Goal: Transaction & Acquisition: Purchase product/service

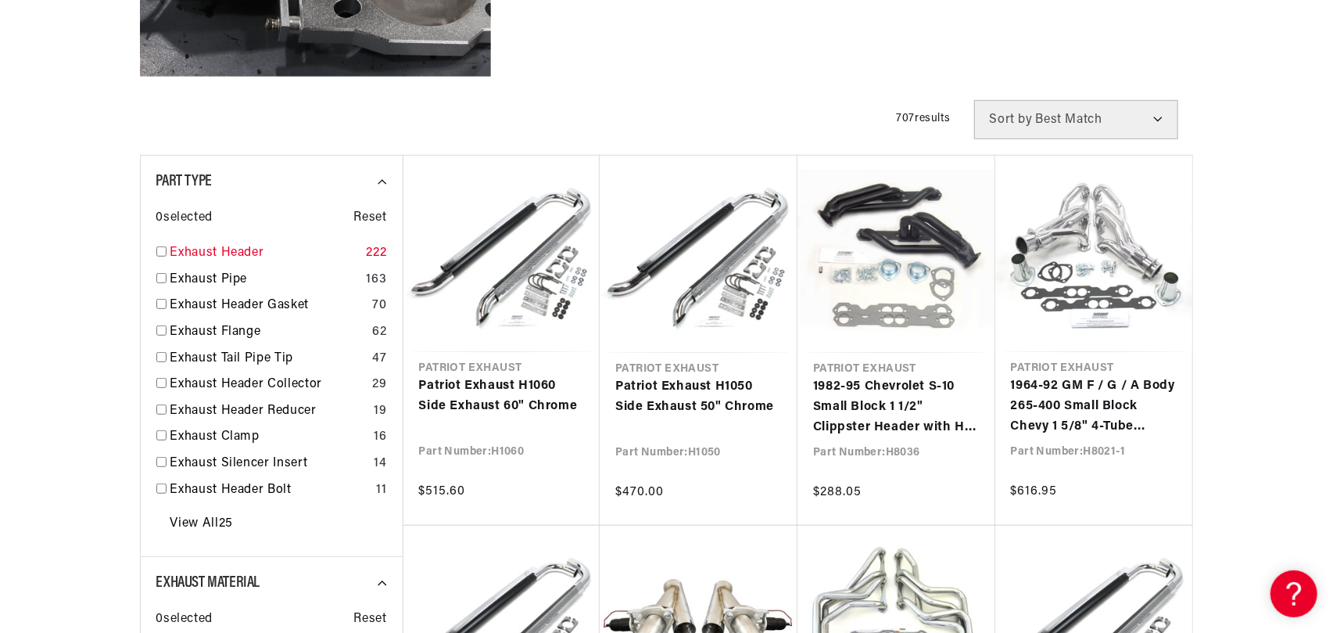
scroll to position [0, 474]
click at [162, 253] on input "checkbox" at bounding box center [161, 251] width 10 height 10
checkbox input "true"
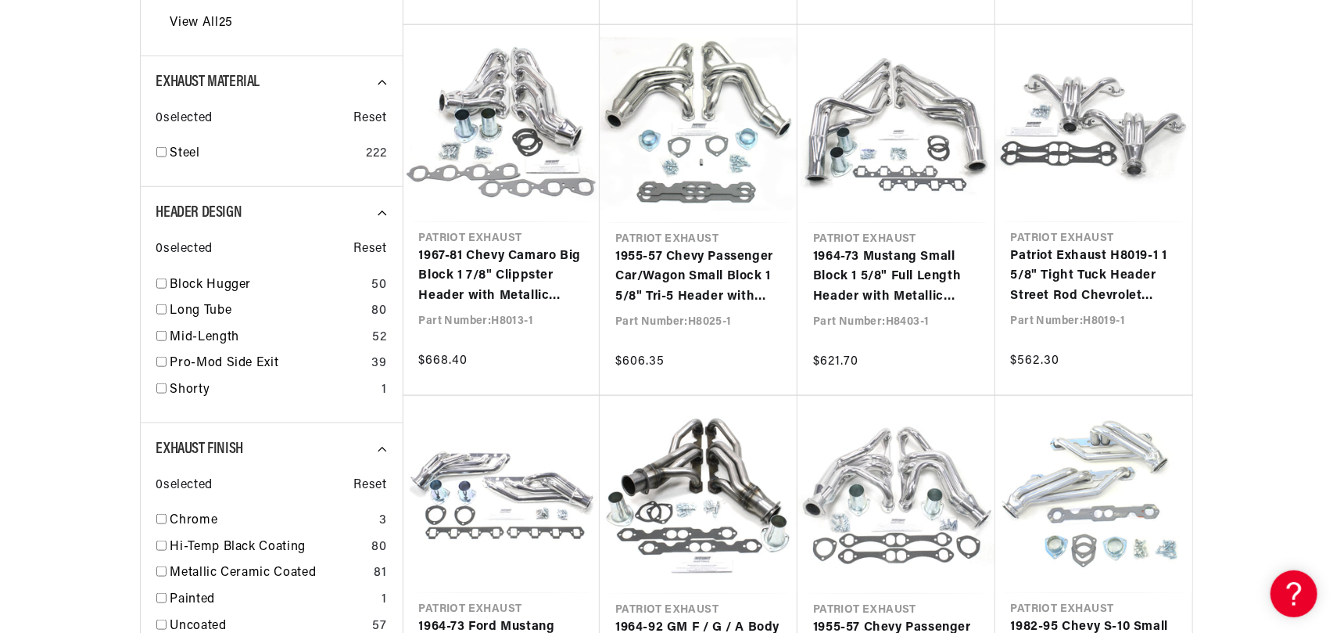
scroll to position [1017, 0]
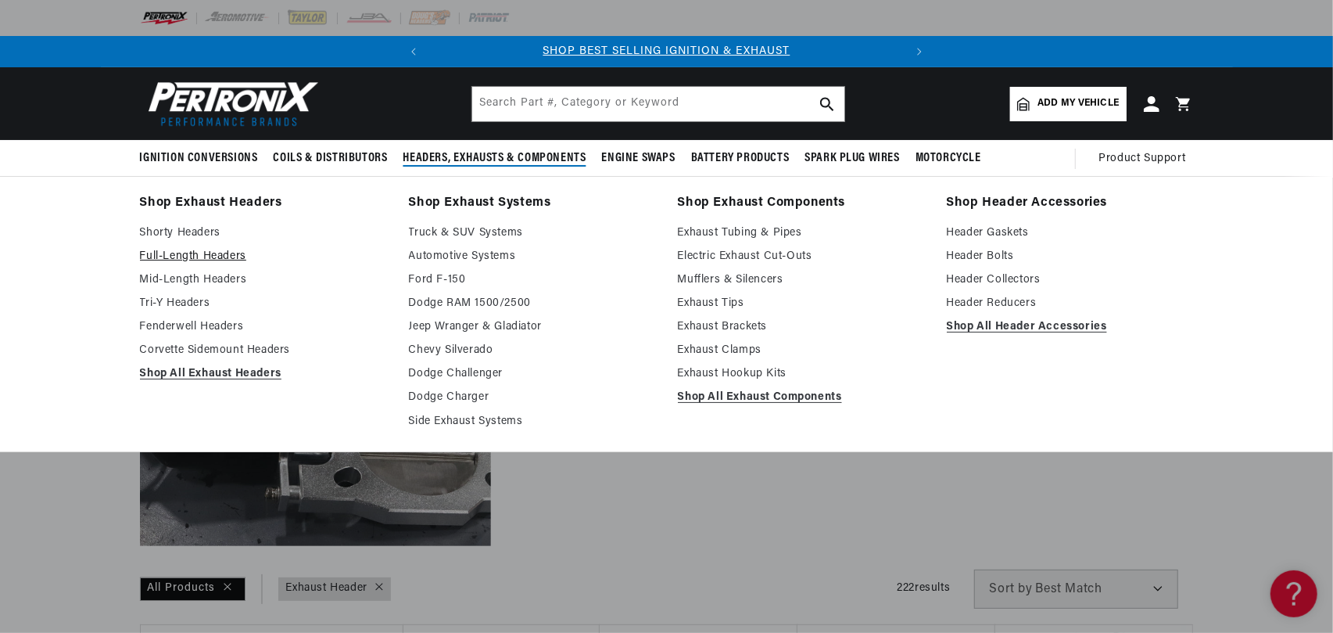
click at [197, 258] on link "Full-Length Headers" at bounding box center [263, 256] width 247 height 19
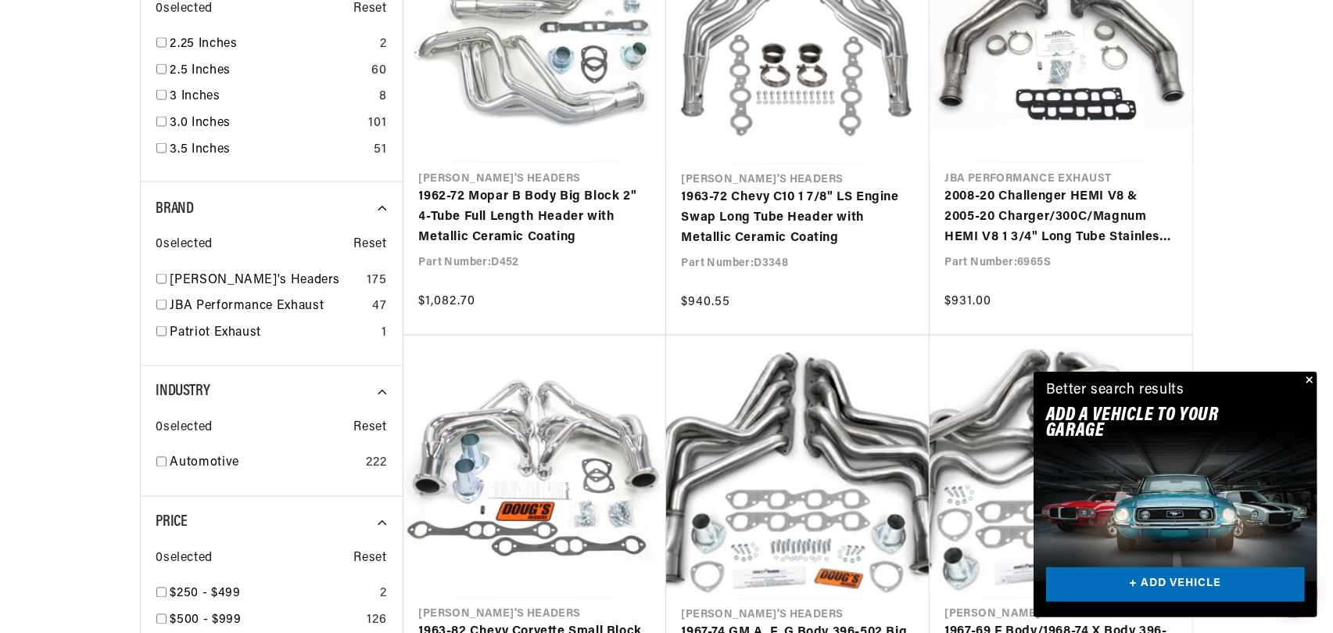
click at [1313, 379] on button "Close" at bounding box center [1308, 380] width 19 height 19
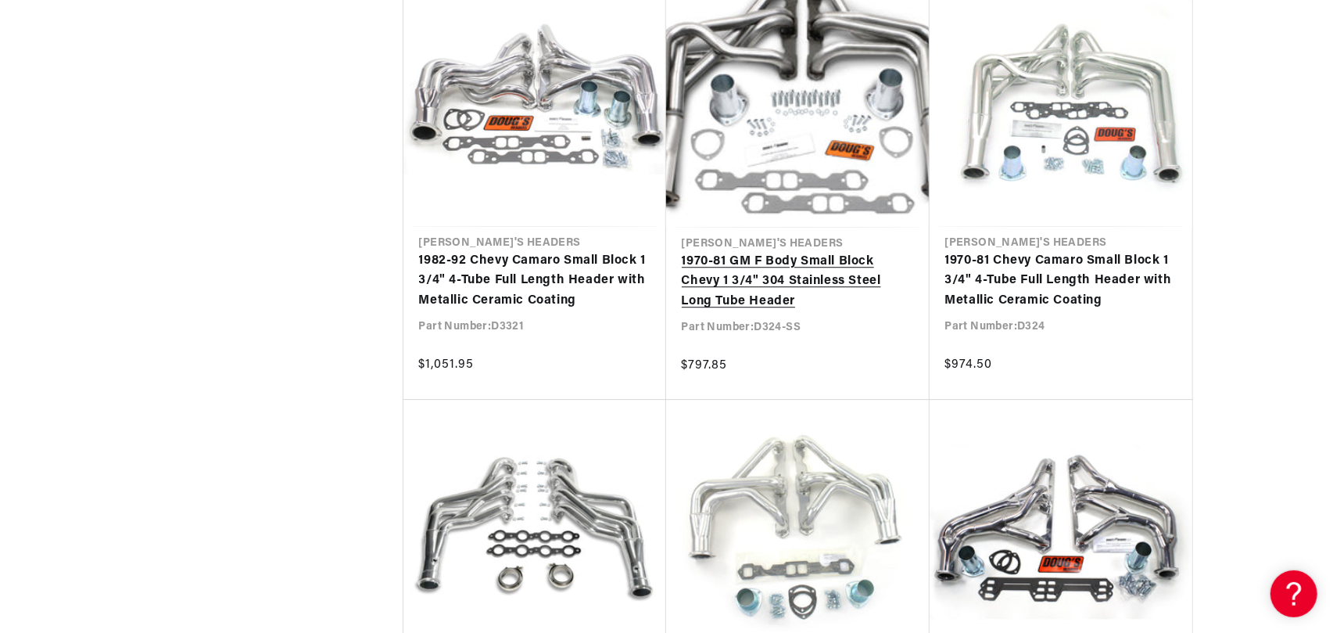
scroll to position [6938, 0]
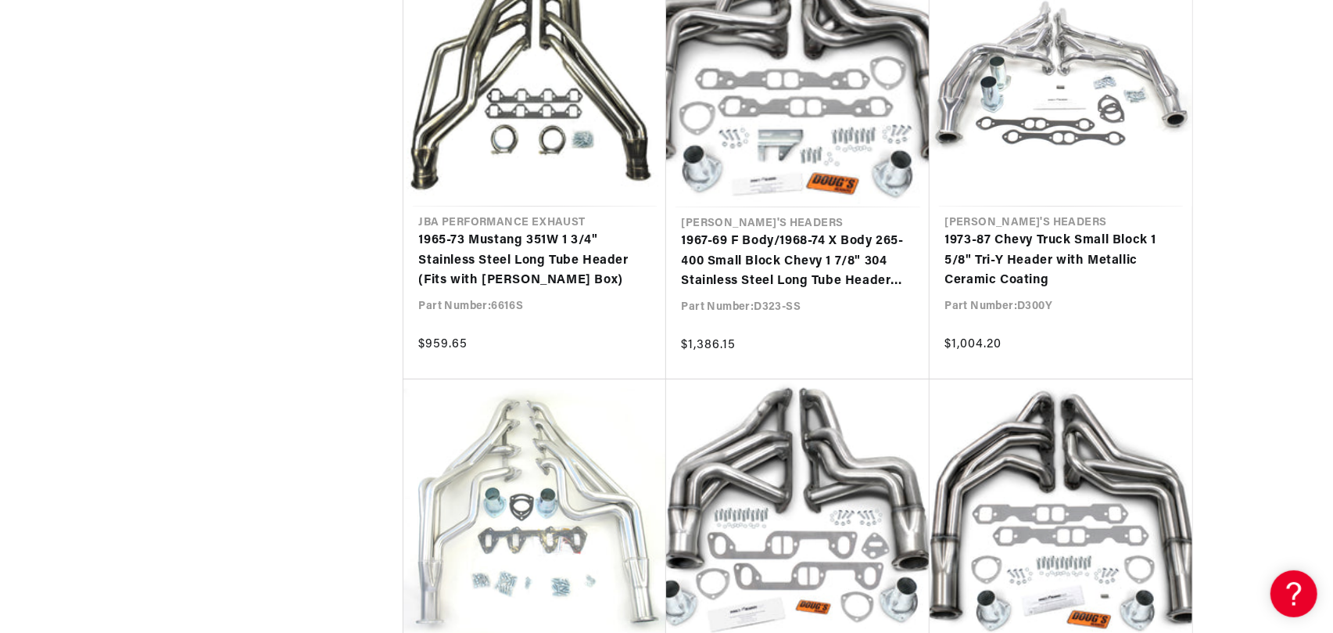
scroll to position [0, 474]
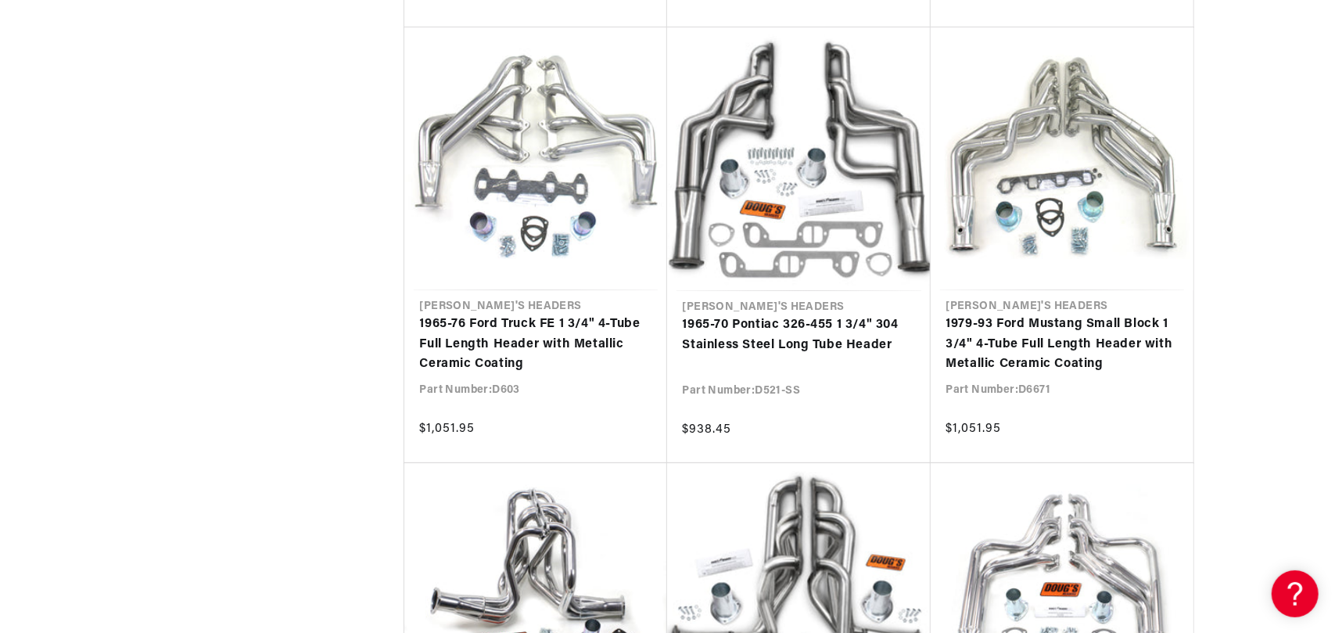
scroll to position [12044, 0]
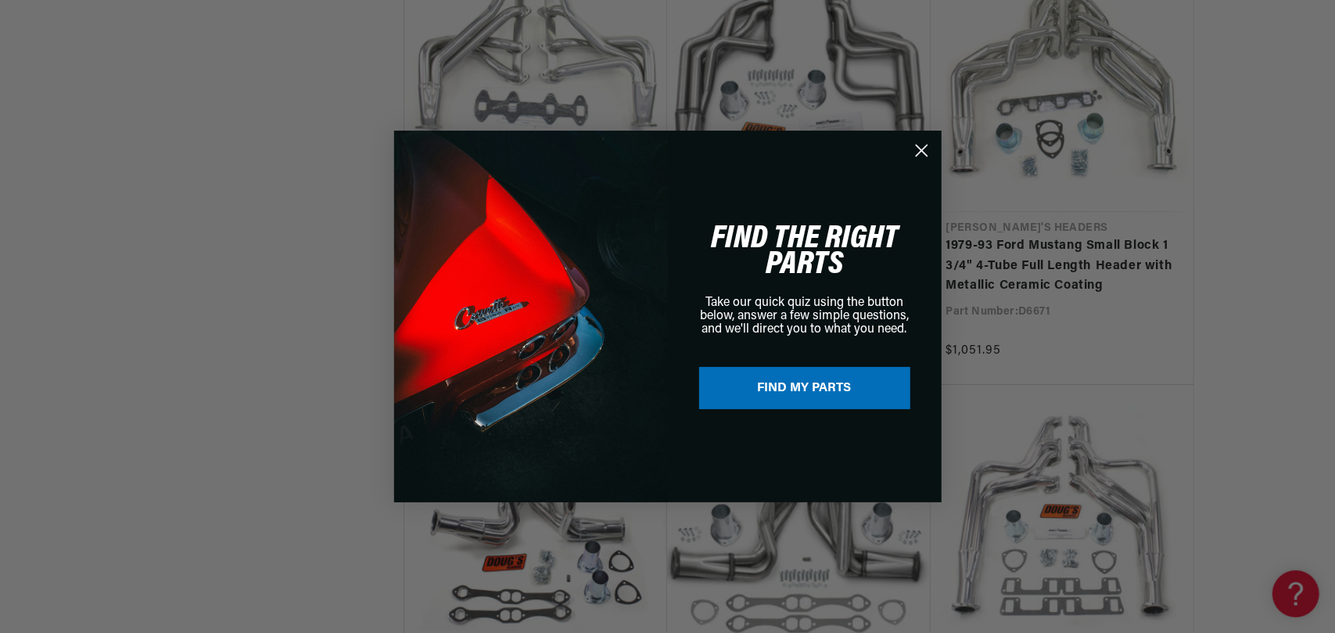
click at [913, 153] on circle "Close dialog" at bounding box center [921, 151] width 26 height 26
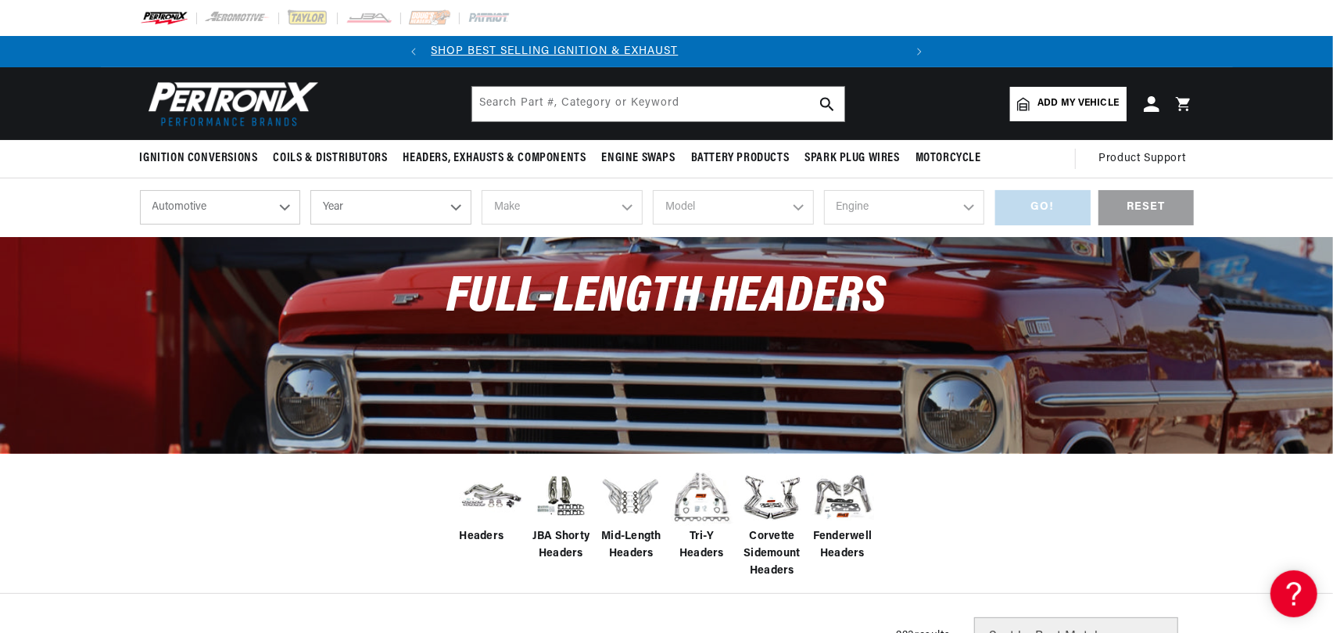
scroll to position [0, 0]
click at [414, 215] on select "Year 2026 2025 2024 2023 2022 2021 2020 2019 2018 2017 2016 2015 2014 2013 2012…" at bounding box center [390, 207] width 161 height 34
select select "1965"
click at [310, 190] on select "Year 2026 2025 2024 2023 2022 2021 2020 2019 2018 2017 2016 2015 2014 2013 2012…" at bounding box center [390, 207] width 161 height 34
select select "1965"
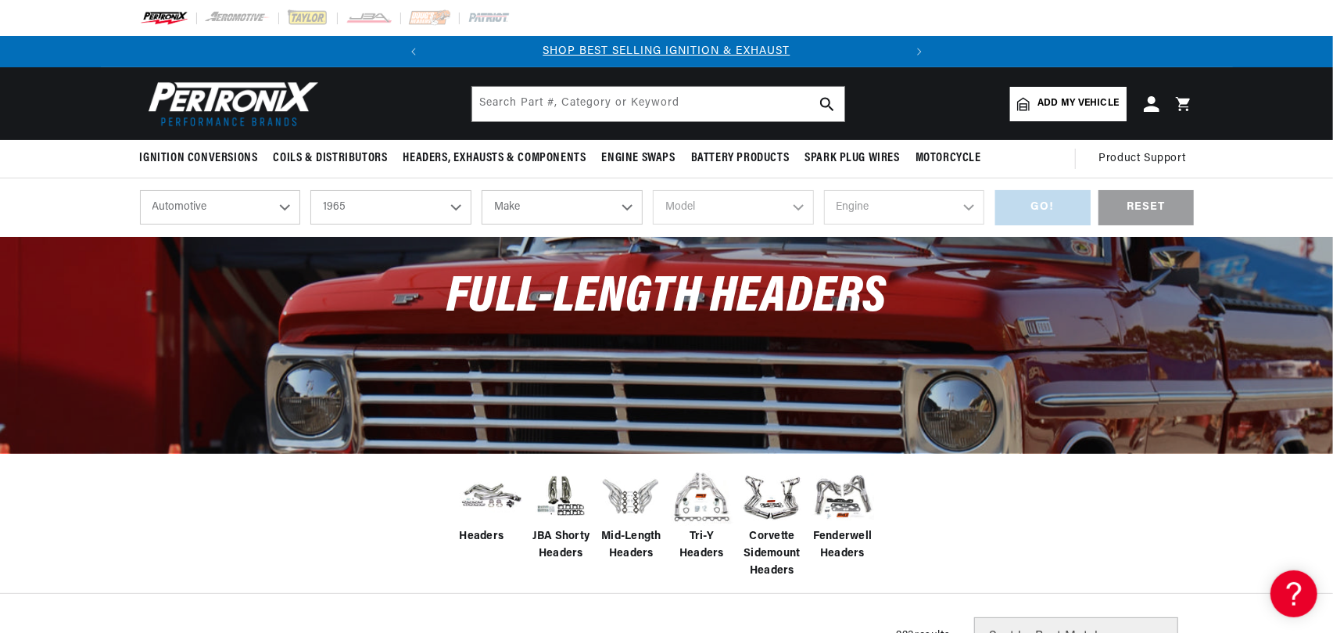
click at [552, 198] on select "Make Alfa Romeo American Motors Aston Martin Austin Austin Healey Avanti Bentle…" at bounding box center [562, 207] width 161 height 34
select select "Ford"
click at [482, 190] on select "Make Alfa Romeo American Motors Aston Martin Austin Austin Healey Avanti Bentle…" at bounding box center [562, 207] width 161 height 34
select select "Ford"
click at [730, 215] on select "Model Club Wagon Country Sedan Country Squire Custom Custom 500 Econoline F-100…" at bounding box center [733, 207] width 161 height 34
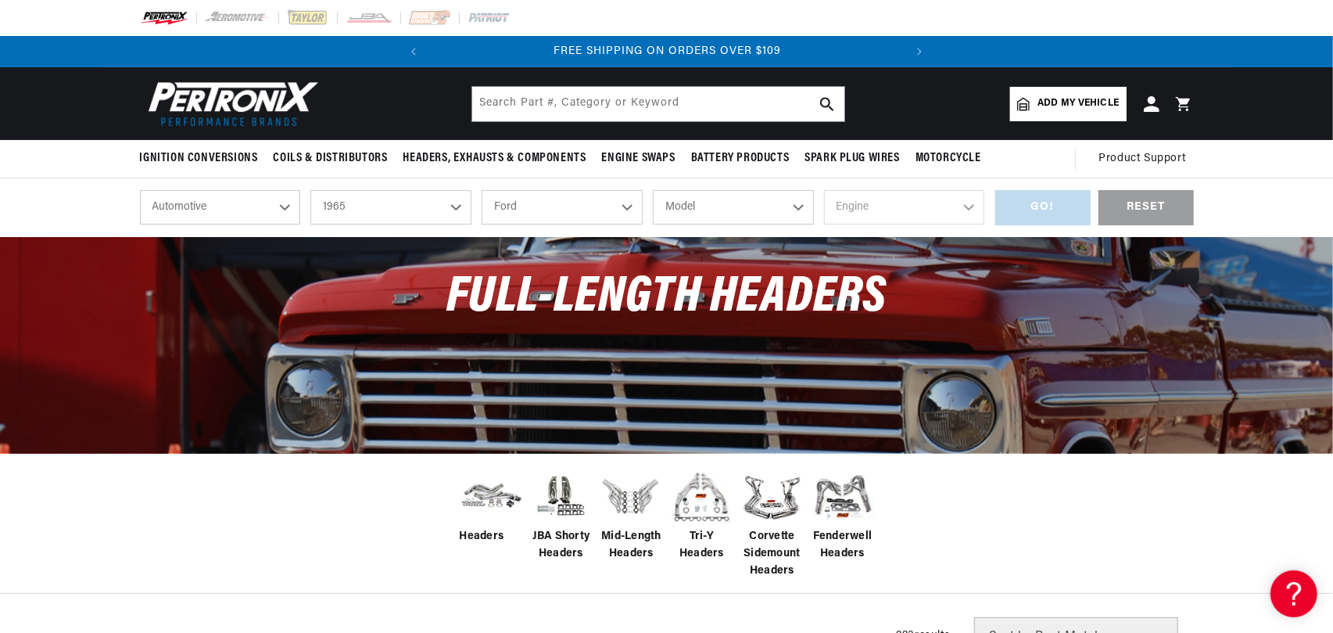
select select "Galaxie-500"
click at [653, 190] on select "Model Club Wagon Country Sedan Country Squire Custom Custom 500 Econoline F-100…" at bounding box center [733, 207] width 161 height 34
select select "Galaxie-500"
click at [912, 203] on select "Engine 289cid / 4.7L 352cid / 5.8L 390cid / 6.4L 427cid / 7.0L 428cid / 7.0L" at bounding box center [904, 207] width 161 height 34
select select "390cid-6.4L"
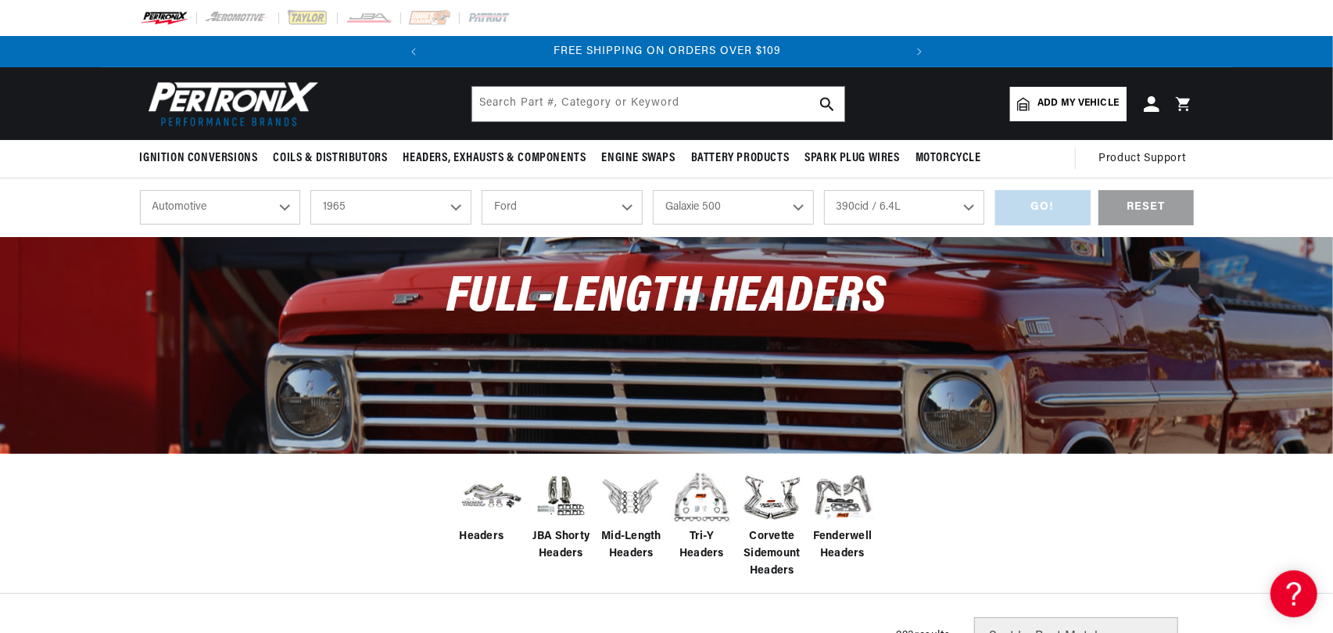
click at [824, 190] on select "Engine 289cid / 4.7L 352cid / 5.8L 390cid / 6.4L 427cid / 7.0L 428cid / 7.0L" at bounding box center [904, 207] width 161 height 34
select select "390cid-6.4L"
click at [1042, 203] on div "GO!" at bounding box center [1043, 207] width 95 height 35
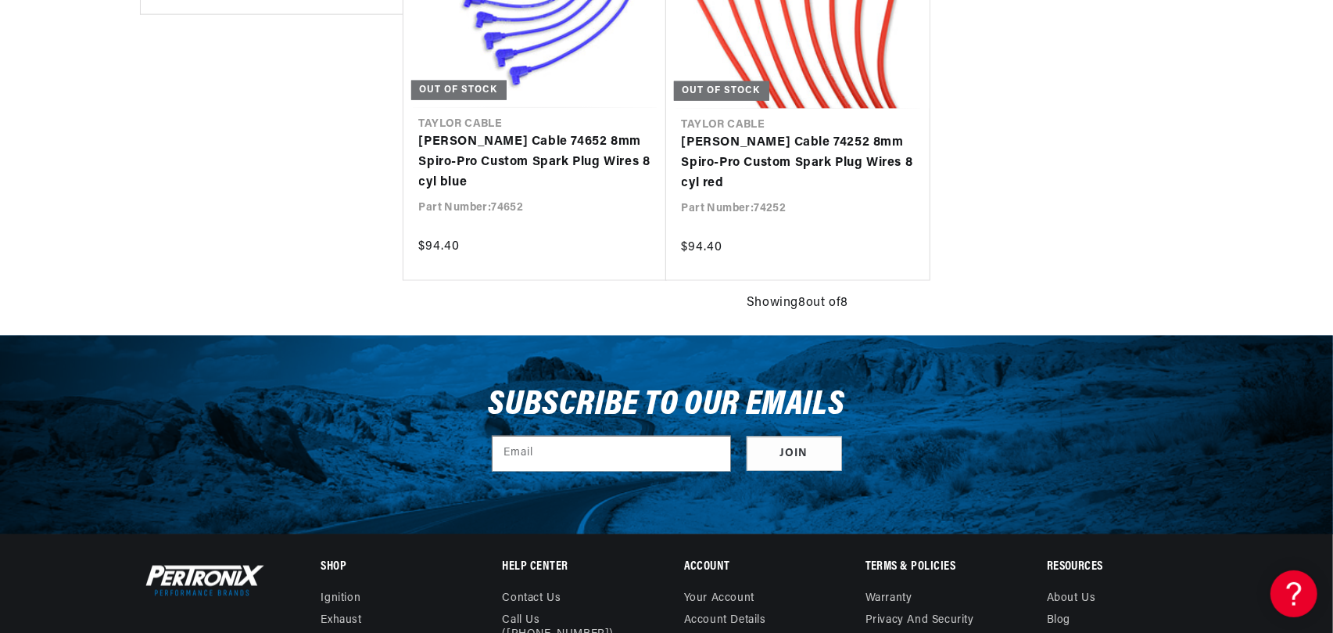
scroll to position [1329, 0]
